Goal: Find specific page/section: Find specific page/section

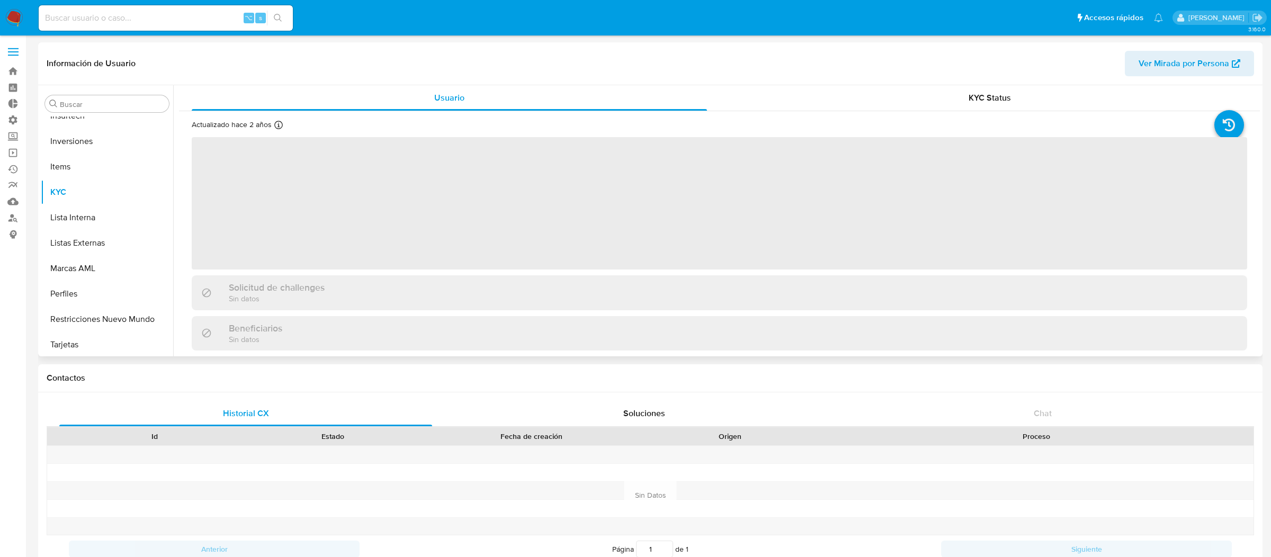
scroll to position [498, 0]
click at [182, 23] on input at bounding box center [166, 18] width 254 height 14
paste input "60380158"
type input "60380158"
select select "10"
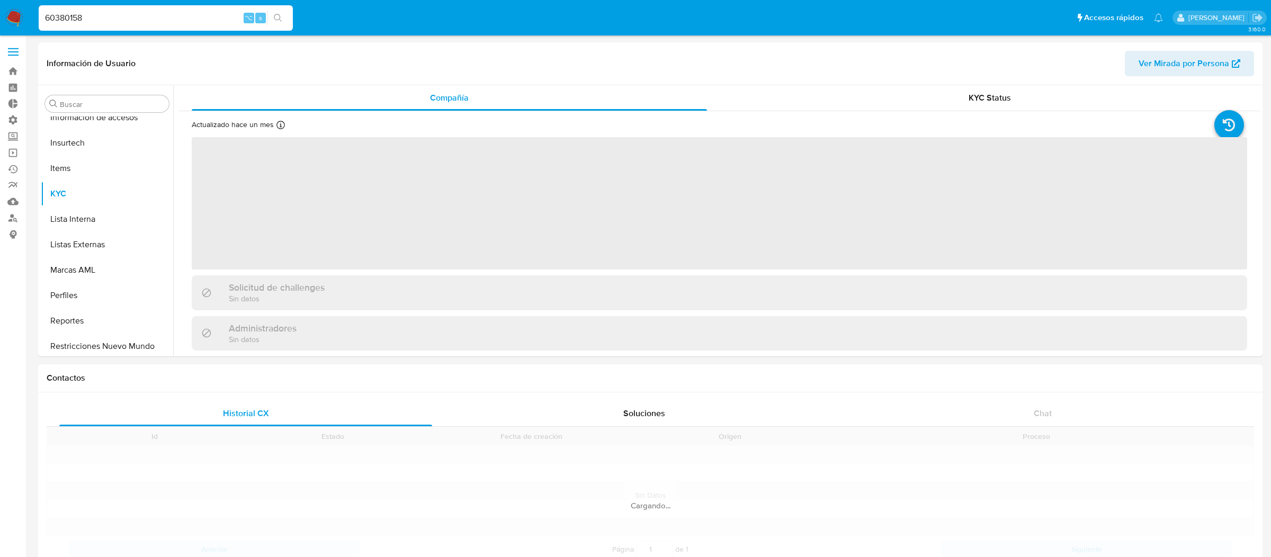
scroll to position [472, 0]
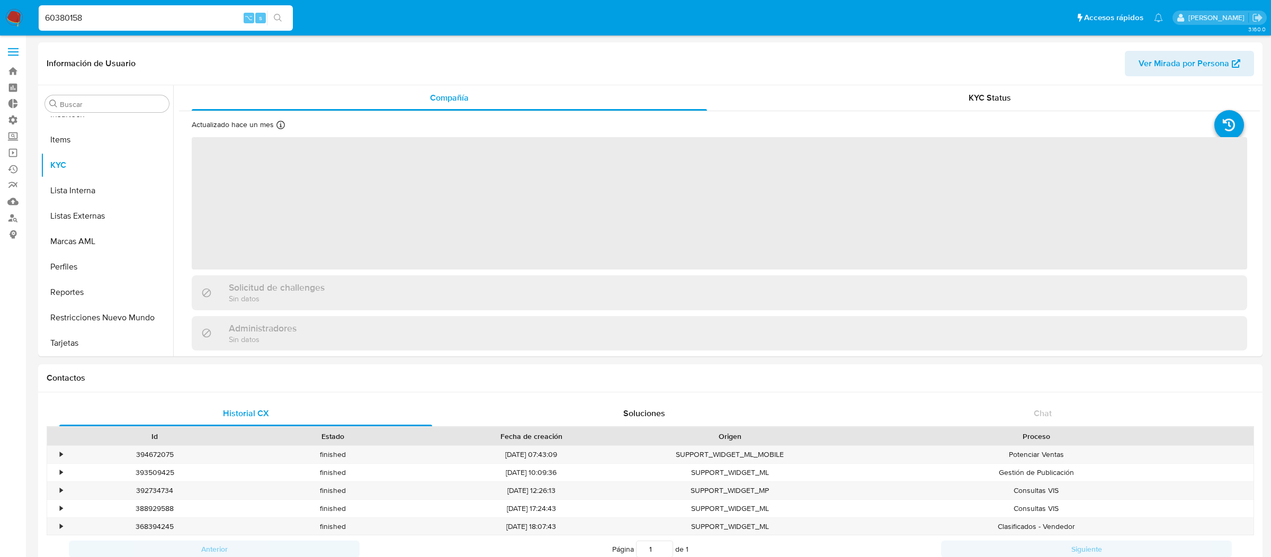
select select "10"
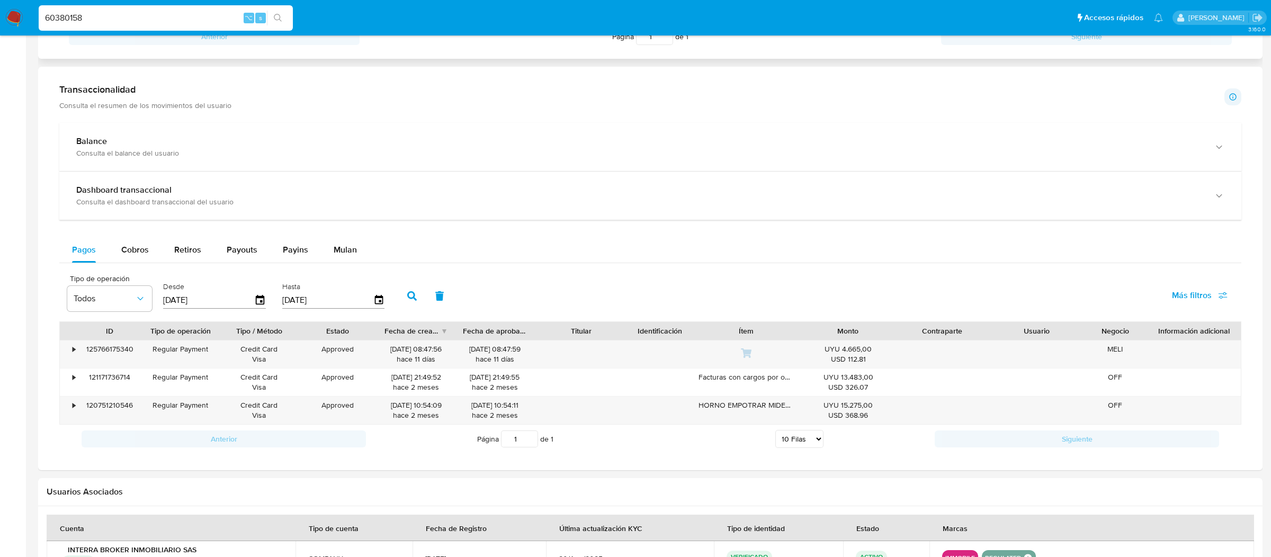
scroll to position [550, 0]
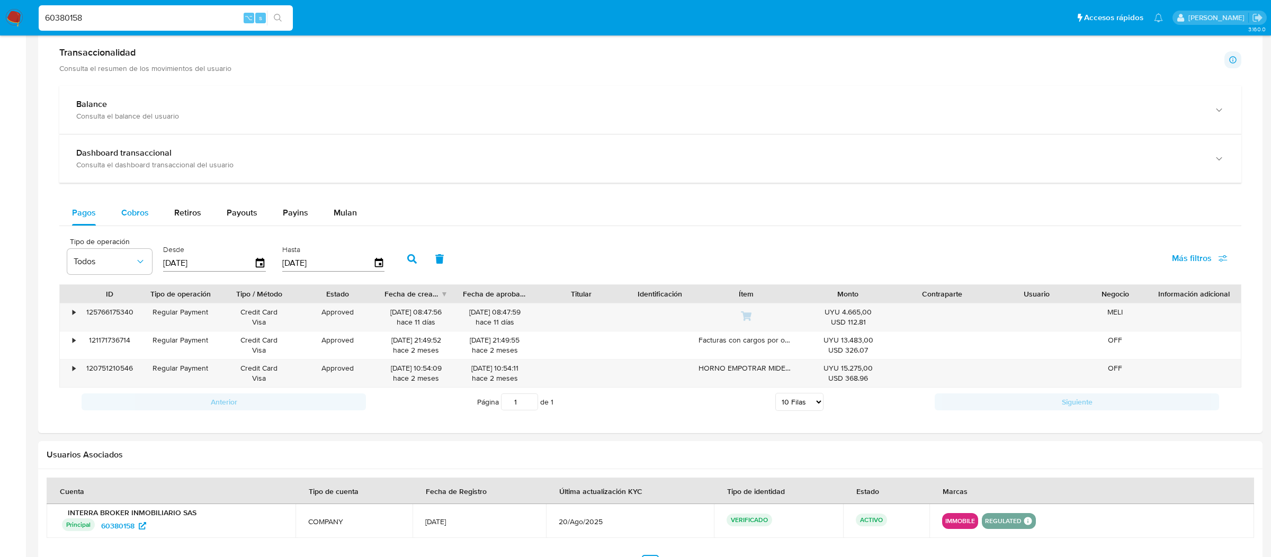
click at [138, 224] on div "Cobros" at bounding box center [135, 212] width 28 height 25
select select "10"
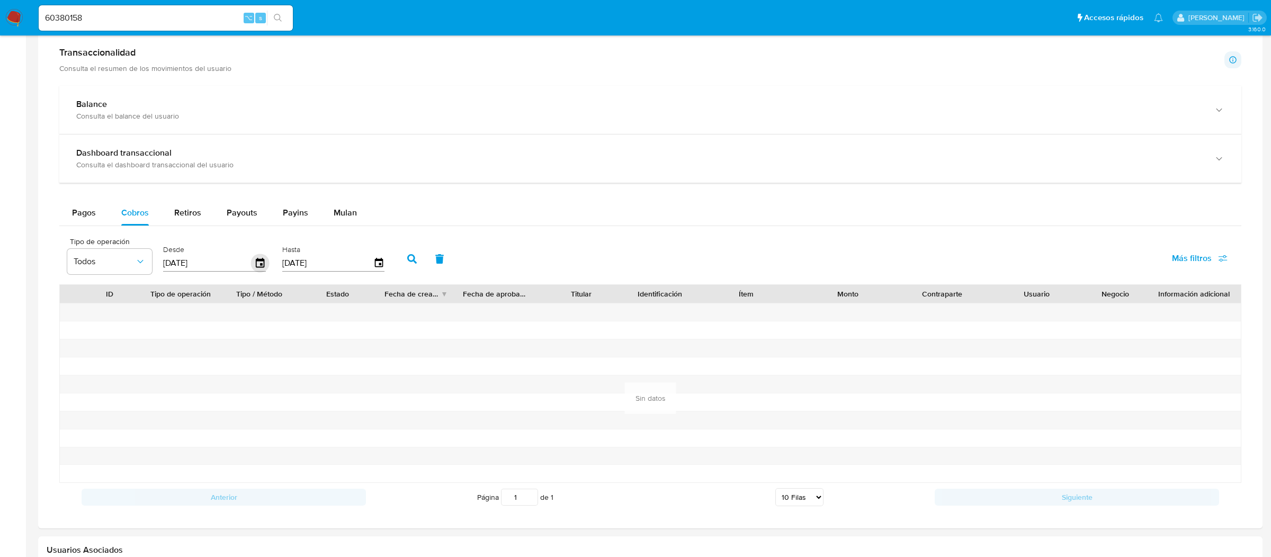
click at [256, 260] on icon "button" at bounding box center [260, 263] width 8 height 10
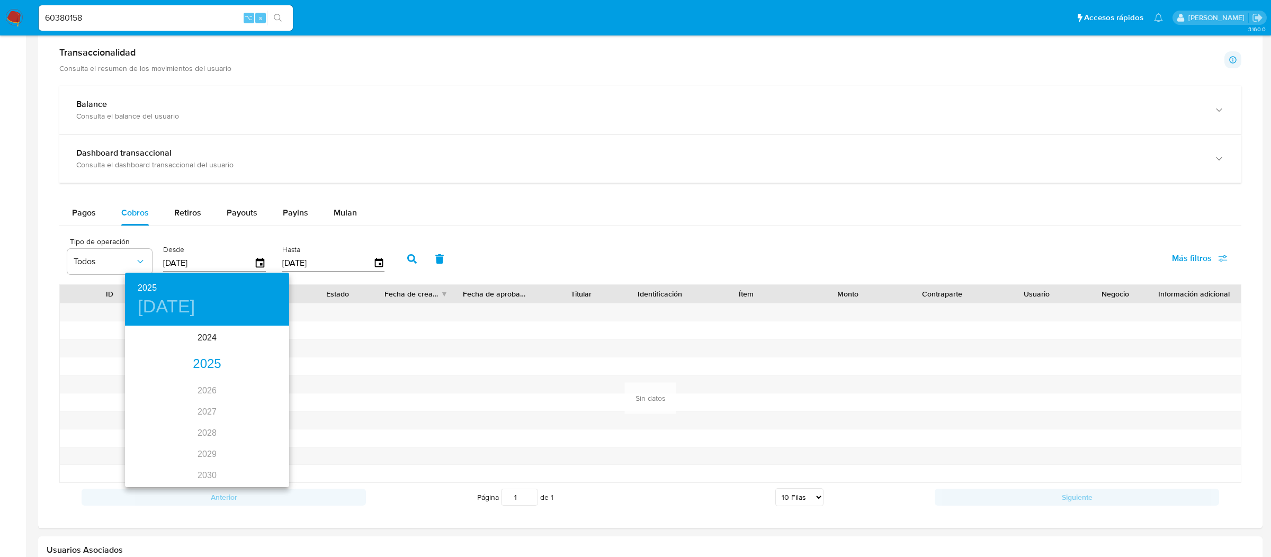
click at [207, 371] on div "2025" at bounding box center [207, 364] width 164 height 21
click at [151, 338] on div "ene." at bounding box center [152, 347] width 55 height 40
type input "[DATE]"
click at [247, 436] on p "25" at bounding box center [249, 439] width 8 height 11
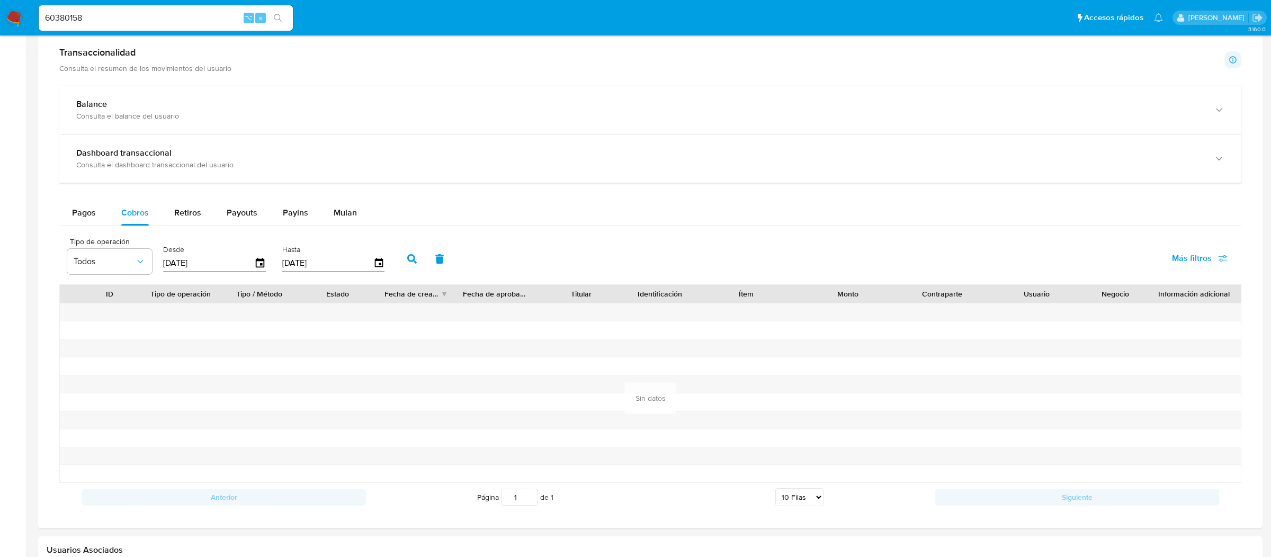
click at [407, 259] on icon "button" at bounding box center [412, 259] width 10 height 10
click at [285, 206] on span "Payins" at bounding box center [295, 212] width 25 height 12
select select "10"
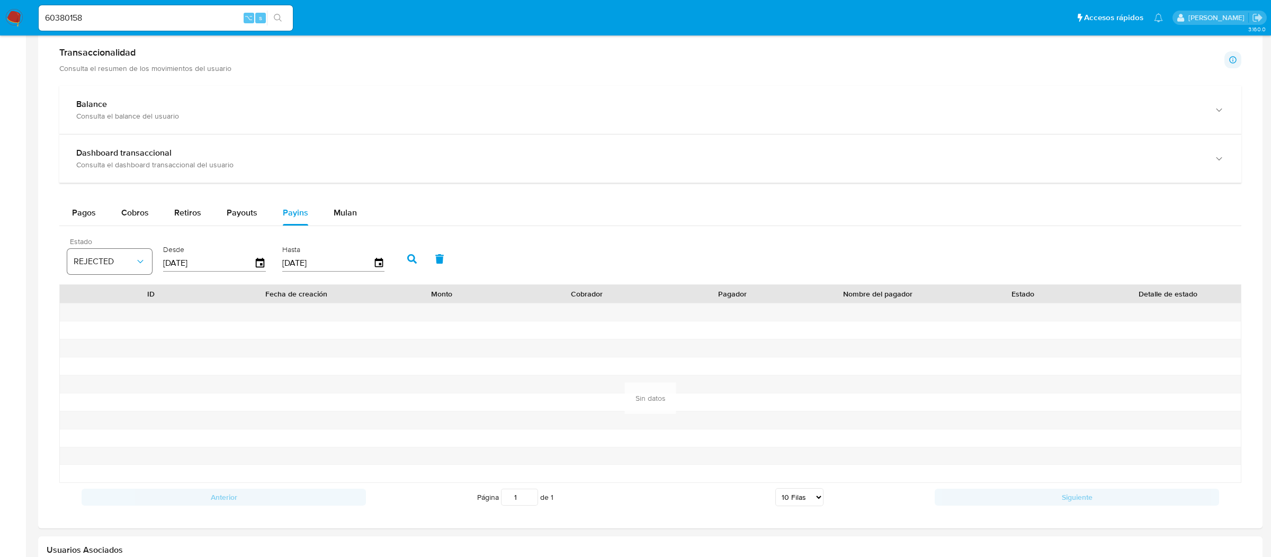
click at [120, 257] on span "REJECTED" at bounding box center [104, 261] width 61 height 11
click at [88, 364] on span "APPROVED" at bounding box center [95, 366] width 43 height 11
click at [246, 264] on input "[DATE]" at bounding box center [208, 263] width 91 height 17
click at [261, 268] on icon "button" at bounding box center [260, 263] width 19 height 19
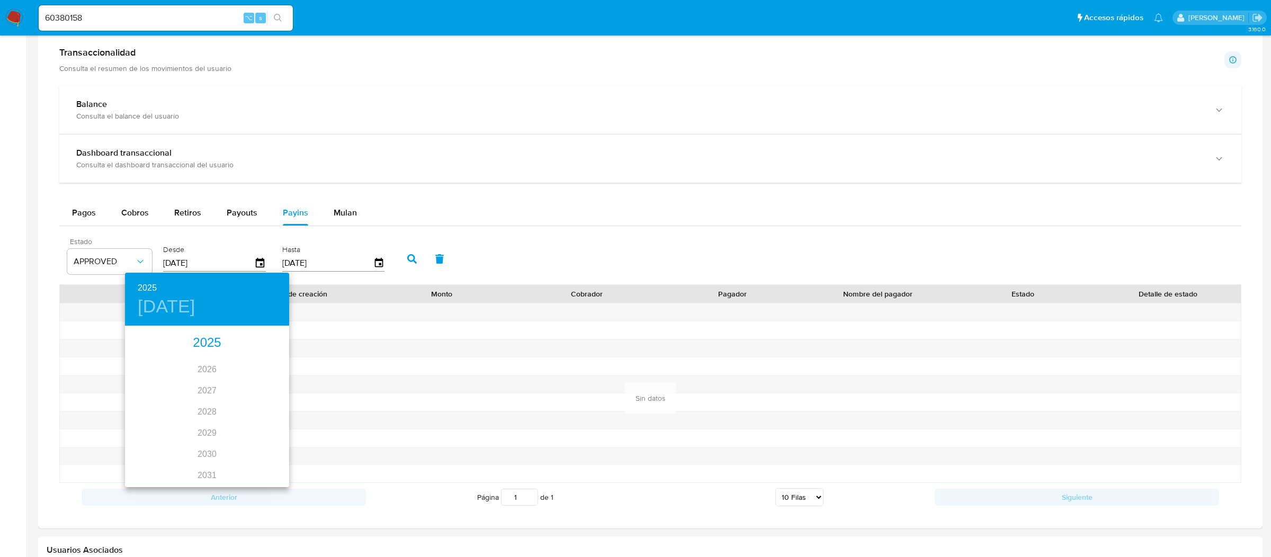
click at [188, 337] on div "2025" at bounding box center [207, 342] width 164 height 21
click at [373, 314] on div at bounding box center [635, 278] width 1271 height 557
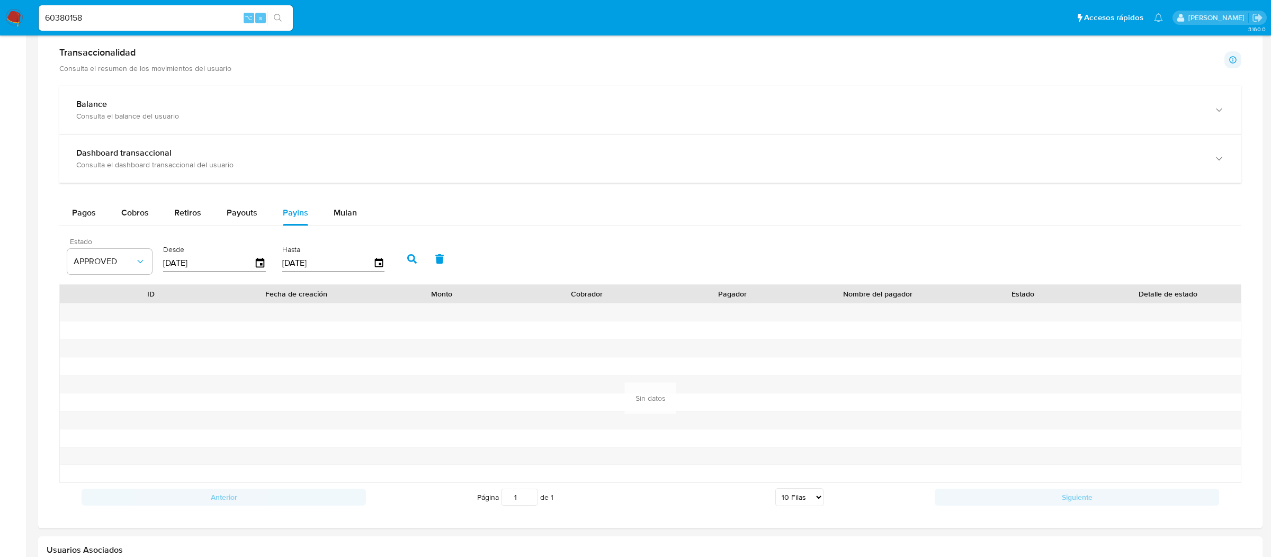
click at [411, 272] on button "button" at bounding box center [412, 258] width 28 height 25
click at [401, 253] on button "button" at bounding box center [412, 258] width 28 height 25
click at [407, 260] on icon "button" at bounding box center [412, 259] width 10 height 10
click at [109, 215] on button "Cobros" at bounding box center [135, 212] width 53 height 25
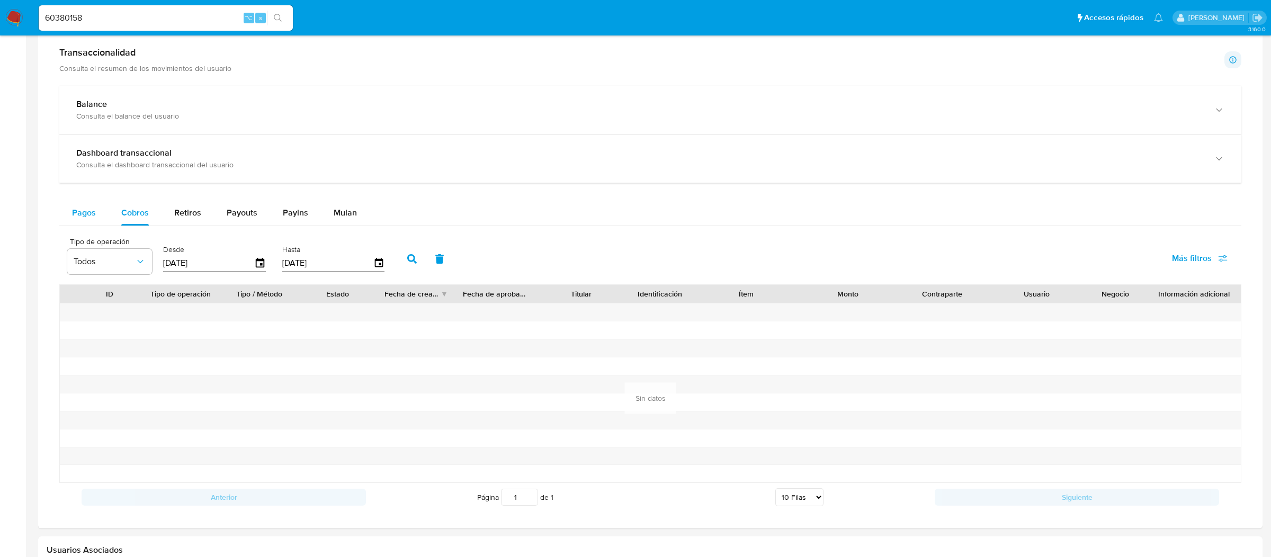
click at [89, 210] on span "Pagos" at bounding box center [84, 212] width 24 height 12
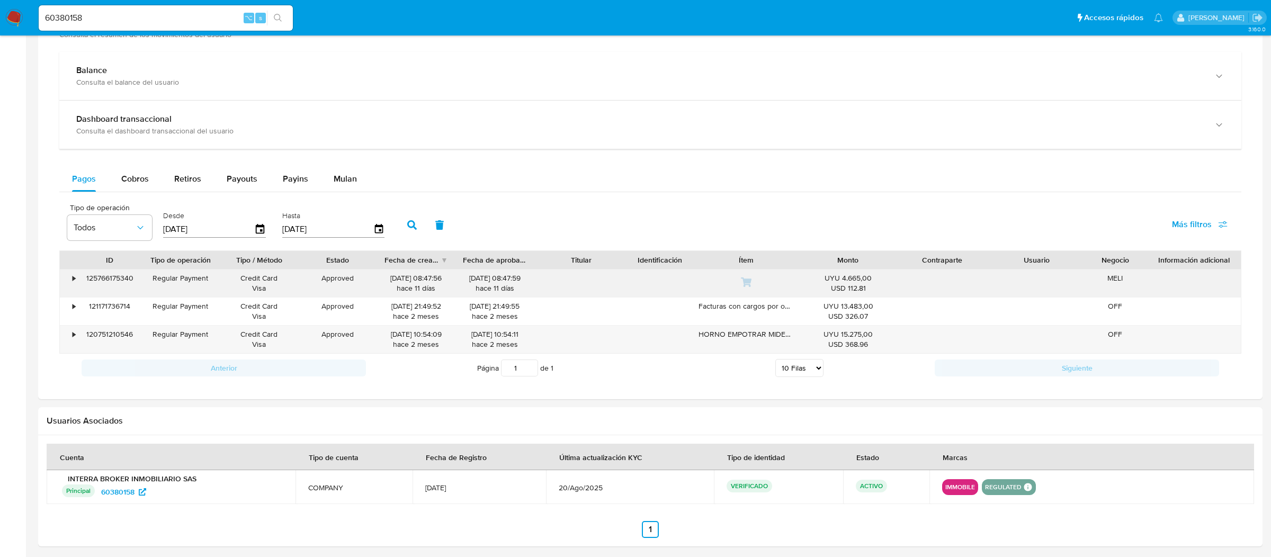
scroll to position [627, 0]
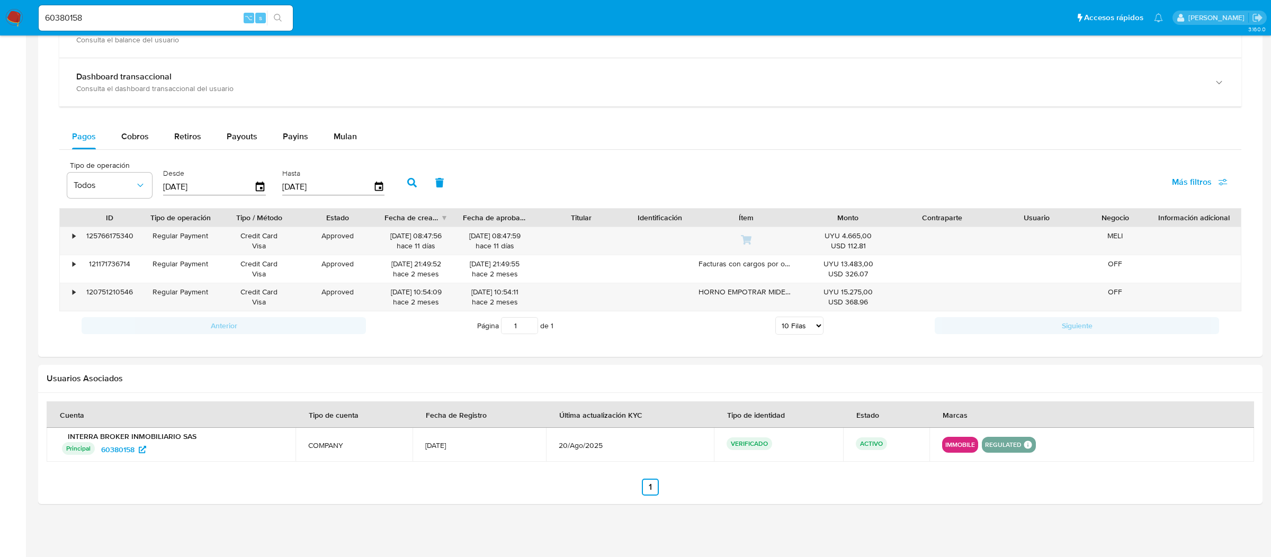
click at [198, 17] on input "60380158" at bounding box center [166, 18] width 254 height 14
paste input "585662767"
type input "585662767"
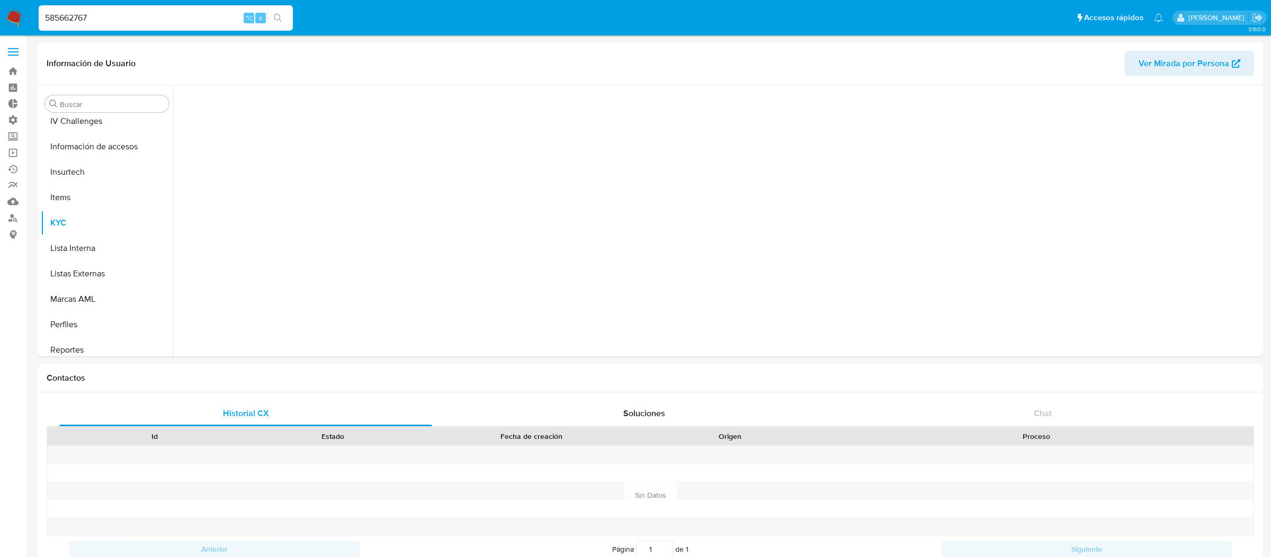
scroll to position [472, 0]
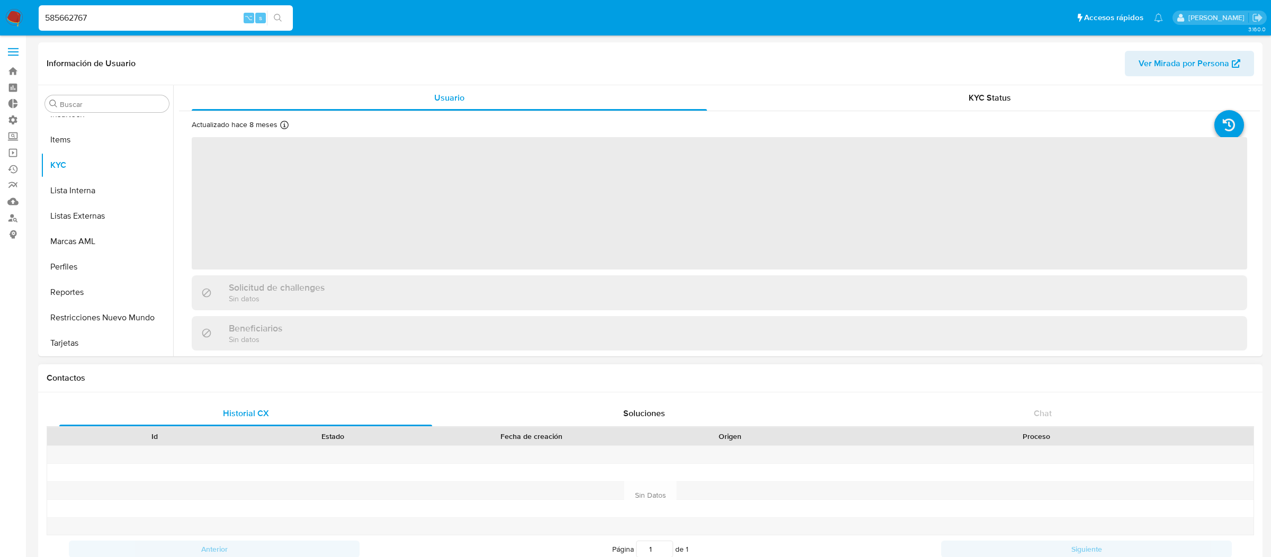
select select "10"
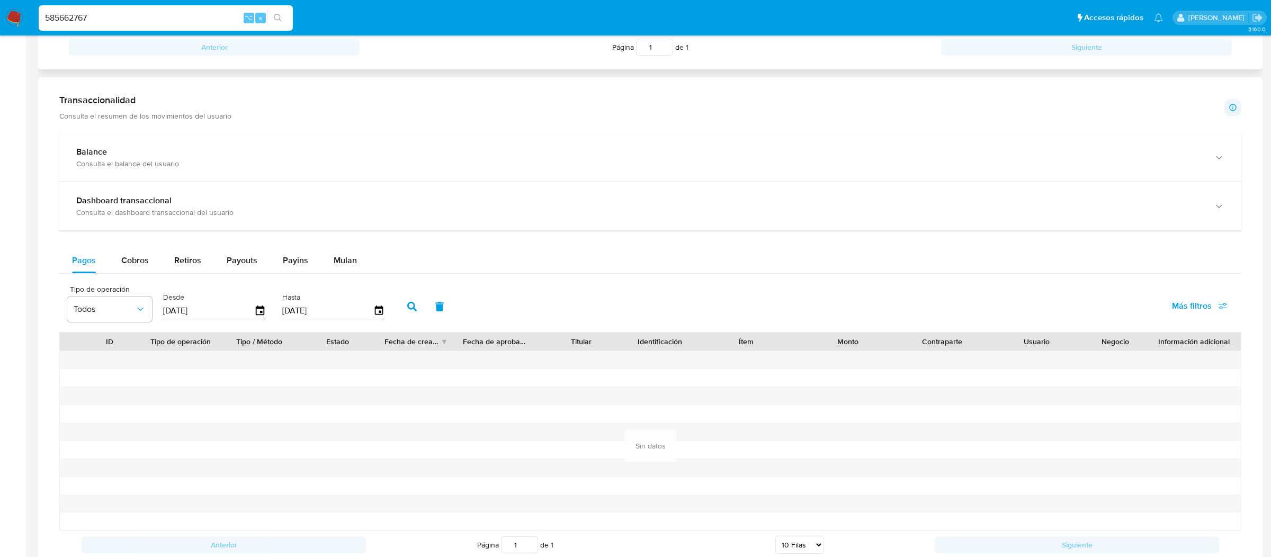
scroll to position [586, 0]
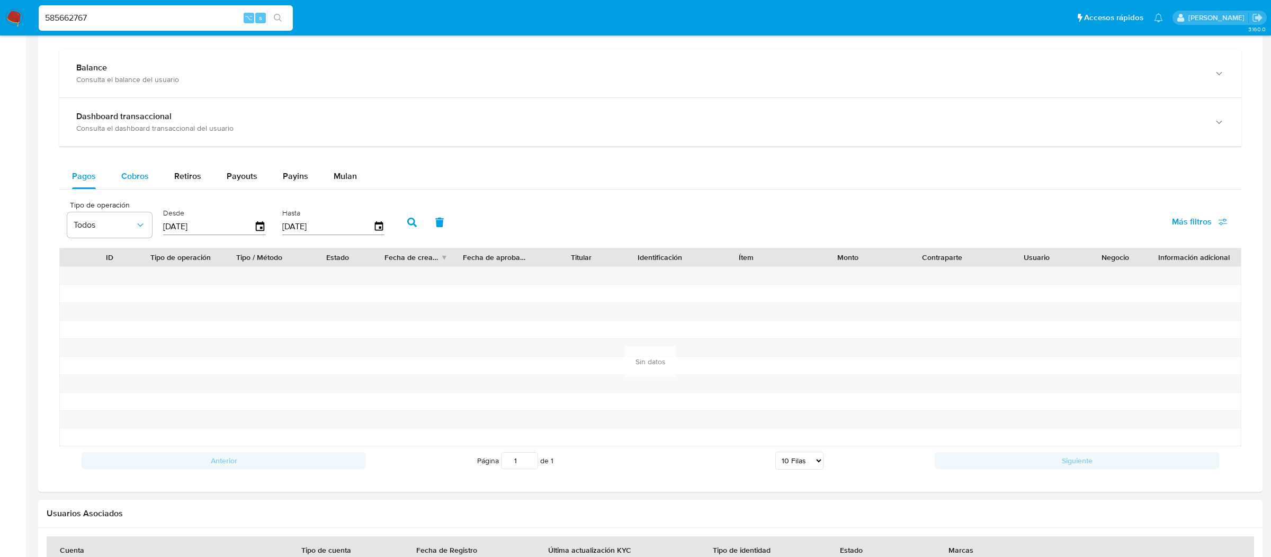
click at [129, 186] on div "Cobros" at bounding box center [135, 176] width 28 height 25
select select "10"
click at [91, 182] on span "Pagos" at bounding box center [84, 176] width 24 height 12
click at [260, 224] on icon "button" at bounding box center [260, 226] width 8 height 10
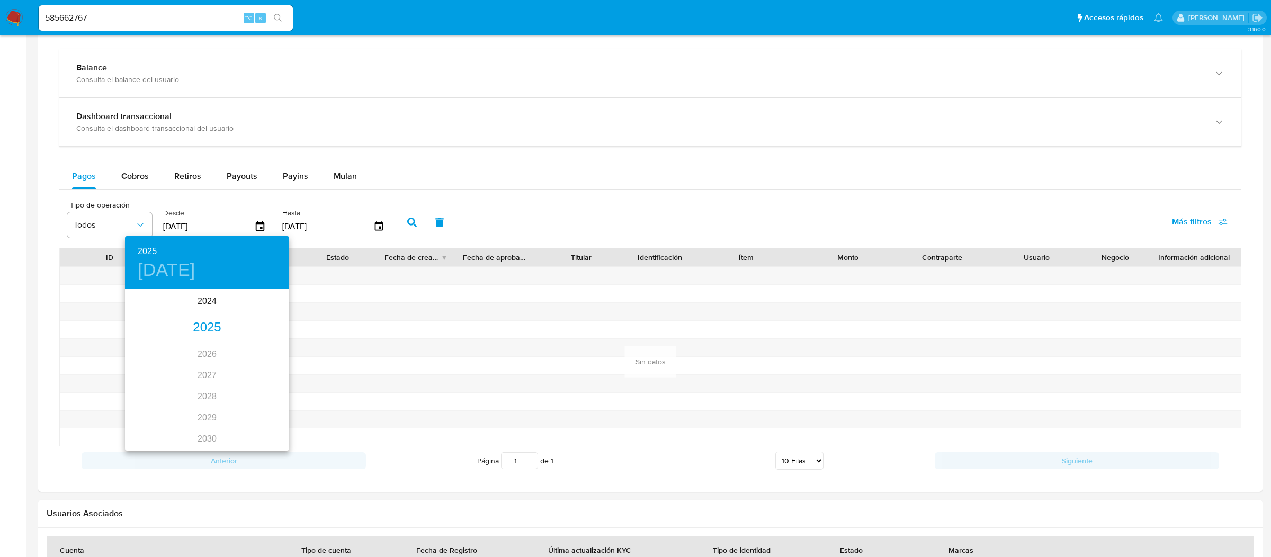
click at [201, 317] on div "2025" at bounding box center [207, 327] width 164 height 21
click at [155, 312] on div "ene." at bounding box center [152, 311] width 55 height 40
click at [180, 342] on span "1" at bounding box center [185, 345] width 19 height 11
type input "[DATE]"
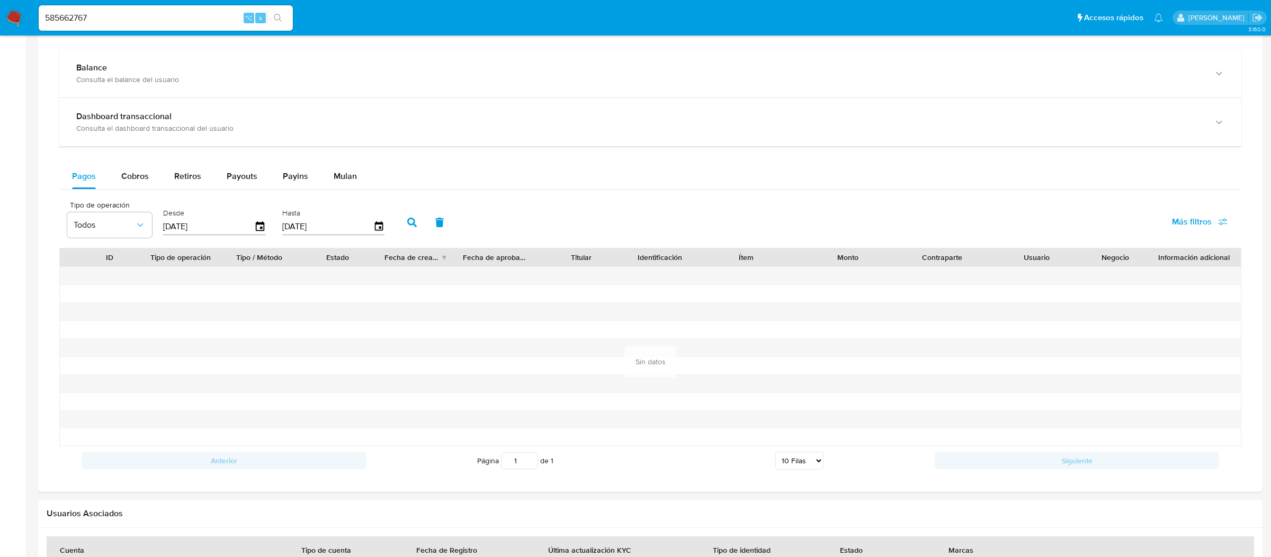
click at [408, 215] on button "button" at bounding box center [412, 222] width 28 height 25
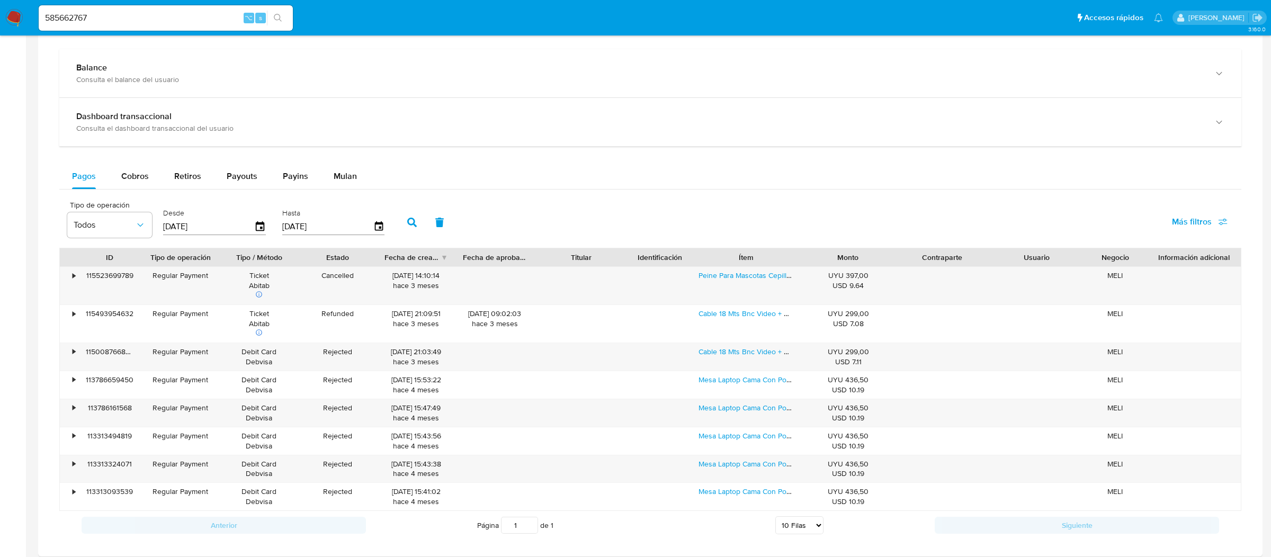
click at [178, 204] on div "Desde [DATE]" at bounding box center [214, 221] width 103 height 42
click at [133, 175] on span "Cobros" at bounding box center [135, 176] width 28 height 12
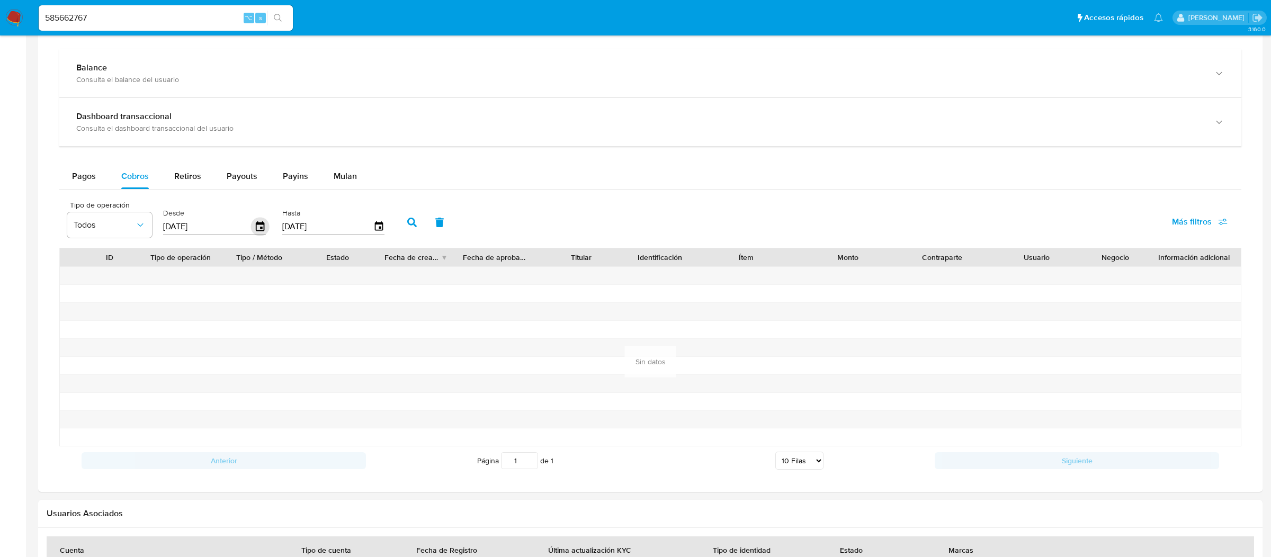
click at [257, 227] on icon "button" at bounding box center [260, 227] width 19 height 19
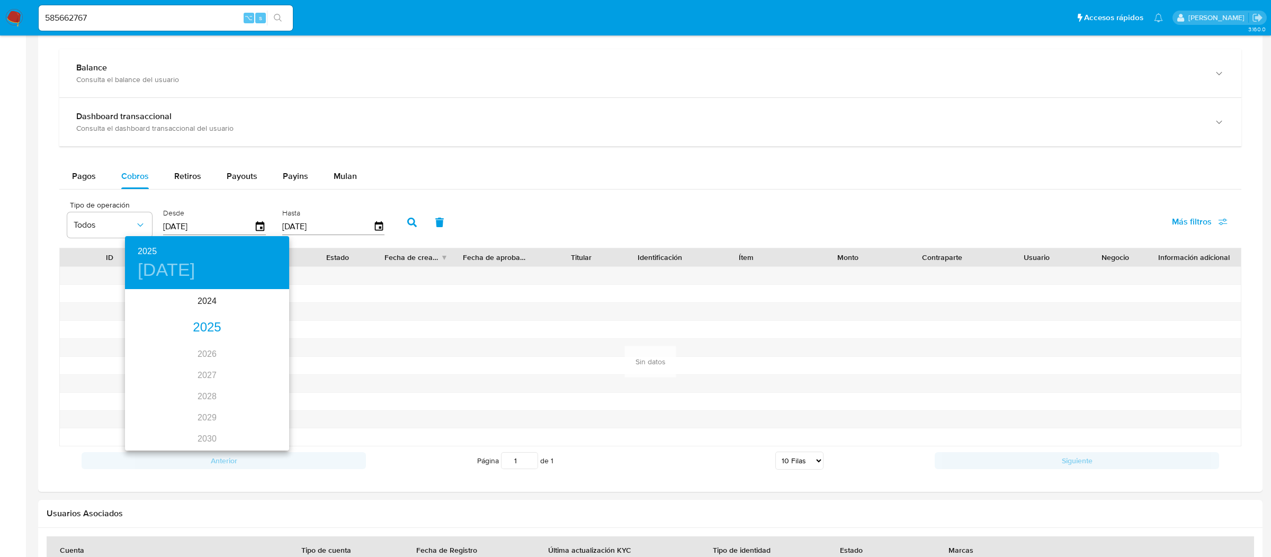
click at [194, 320] on div "2025" at bounding box center [207, 327] width 164 height 21
click at [154, 303] on div "ene." at bounding box center [152, 311] width 55 height 40
click at [186, 346] on p "1" at bounding box center [186, 345] width 4 height 11
type input "[DATE]"
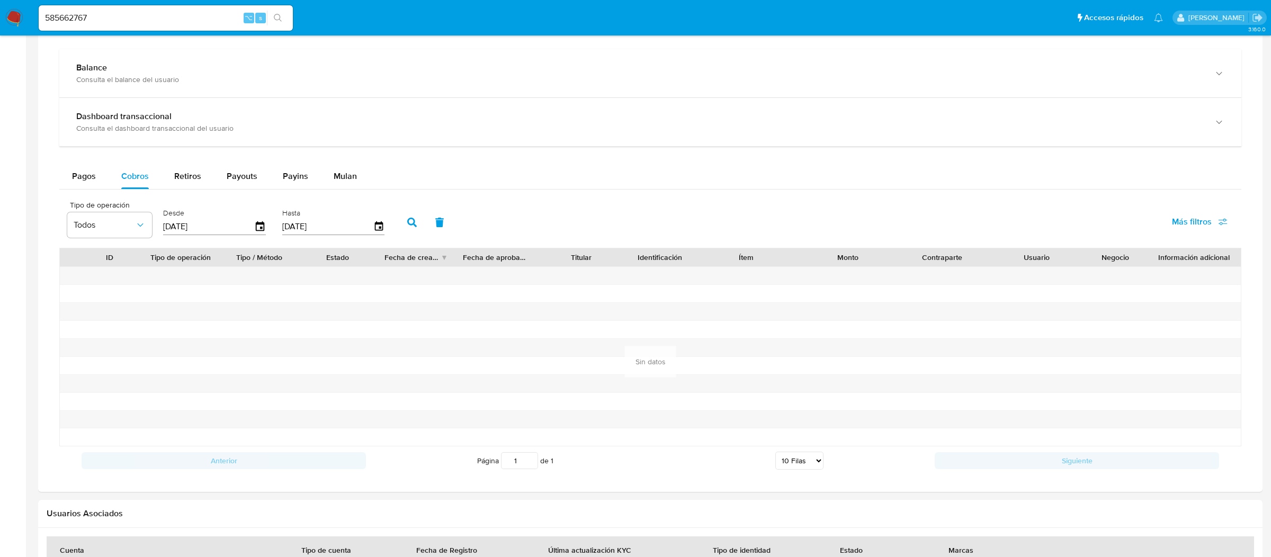
click at [400, 232] on button "button" at bounding box center [412, 222] width 28 height 25
click at [175, 167] on div "Retiros" at bounding box center [187, 176] width 27 height 25
select select "10"
click at [113, 165] on button "Cobros" at bounding box center [135, 176] width 53 height 25
click at [95, 167] on div "Pagos" at bounding box center [84, 176] width 24 height 25
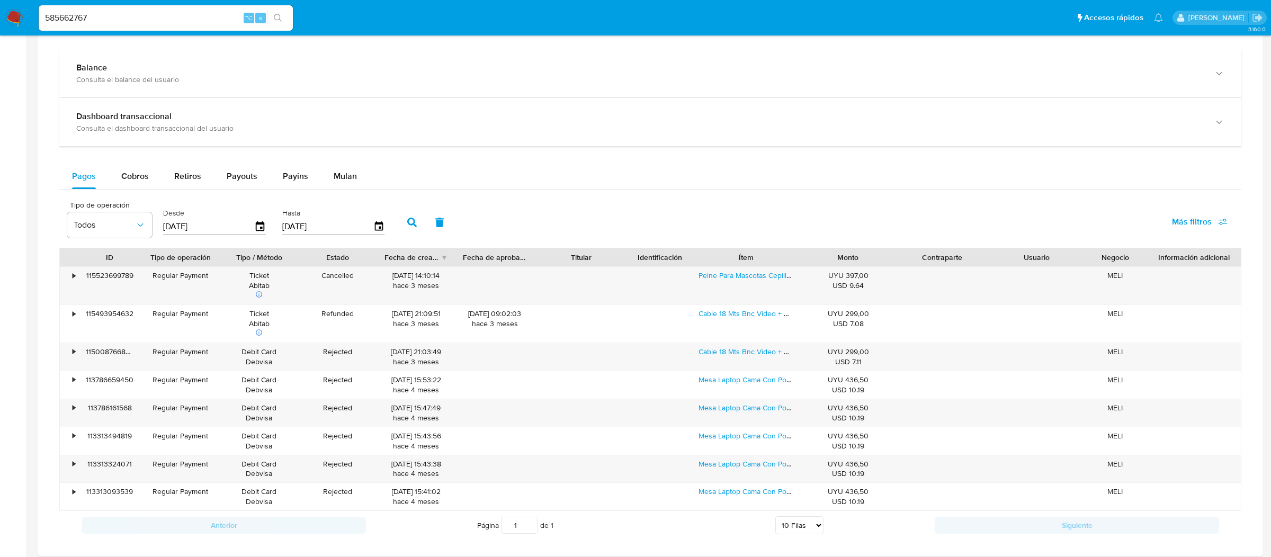
click at [228, 18] on input "585662767" at bounding box center [166, 18] width 254 height 14
type input "ericmalcangi"
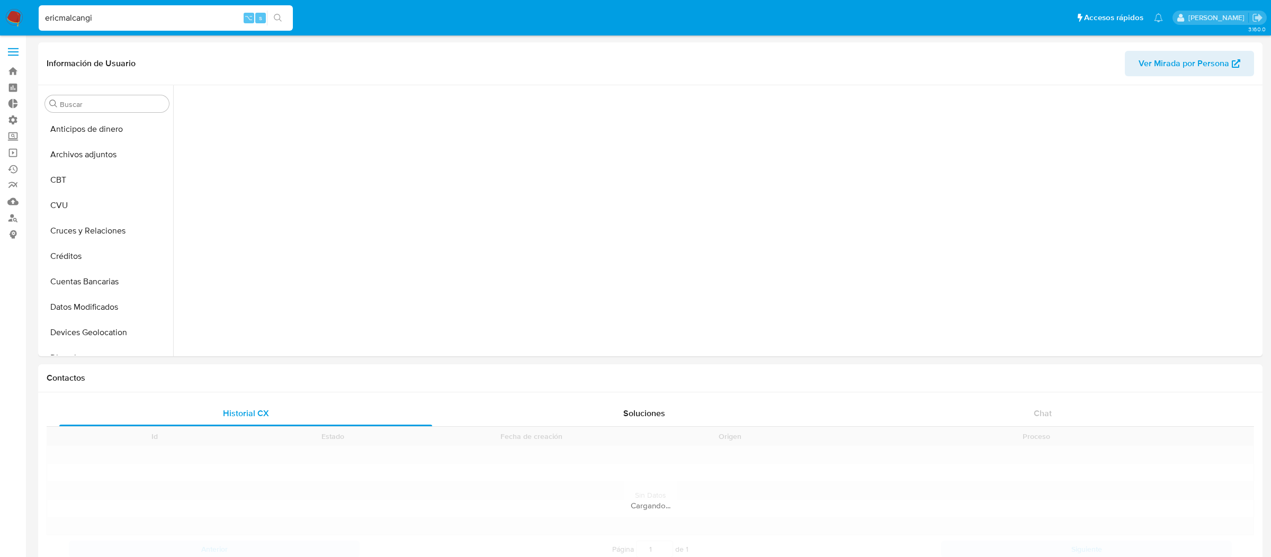
scroll to position [498, 0]
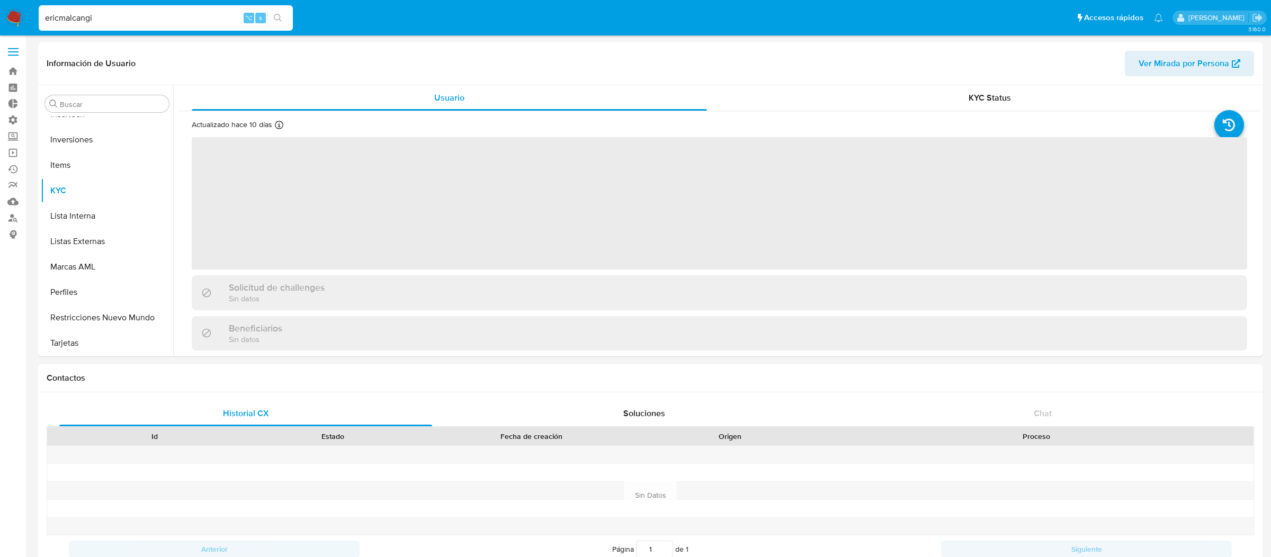
select select "10"
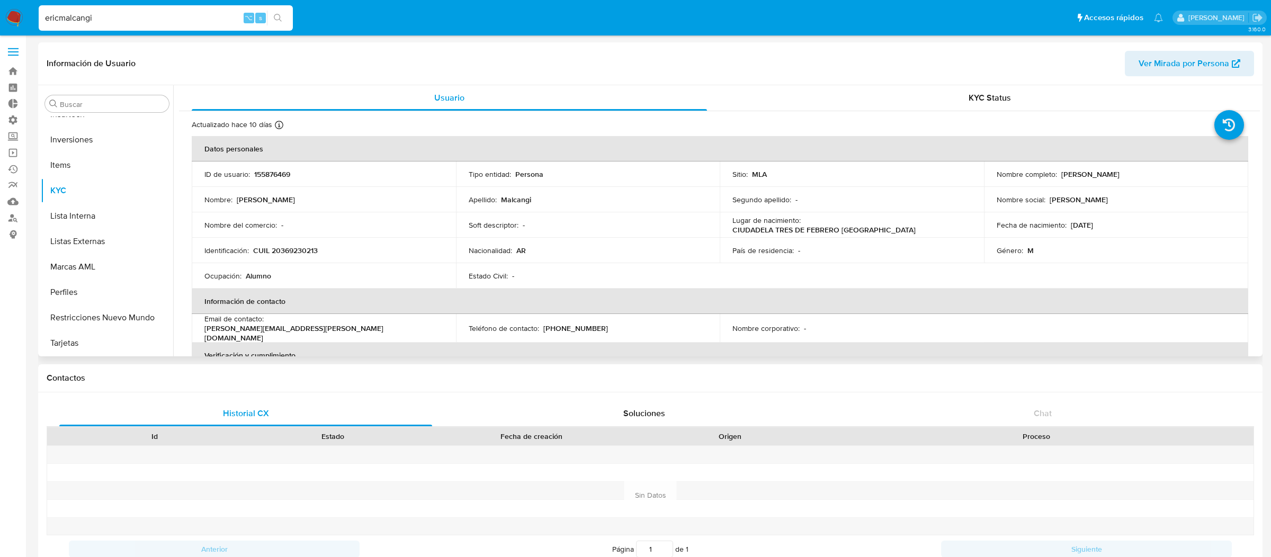
click at [268, 176] on p "155876469" at bounding box center [272, 174] width 36 height 10
copy p "155876469"
